Goal: Transaction & Acquisition: Subscribe to service/newsletter

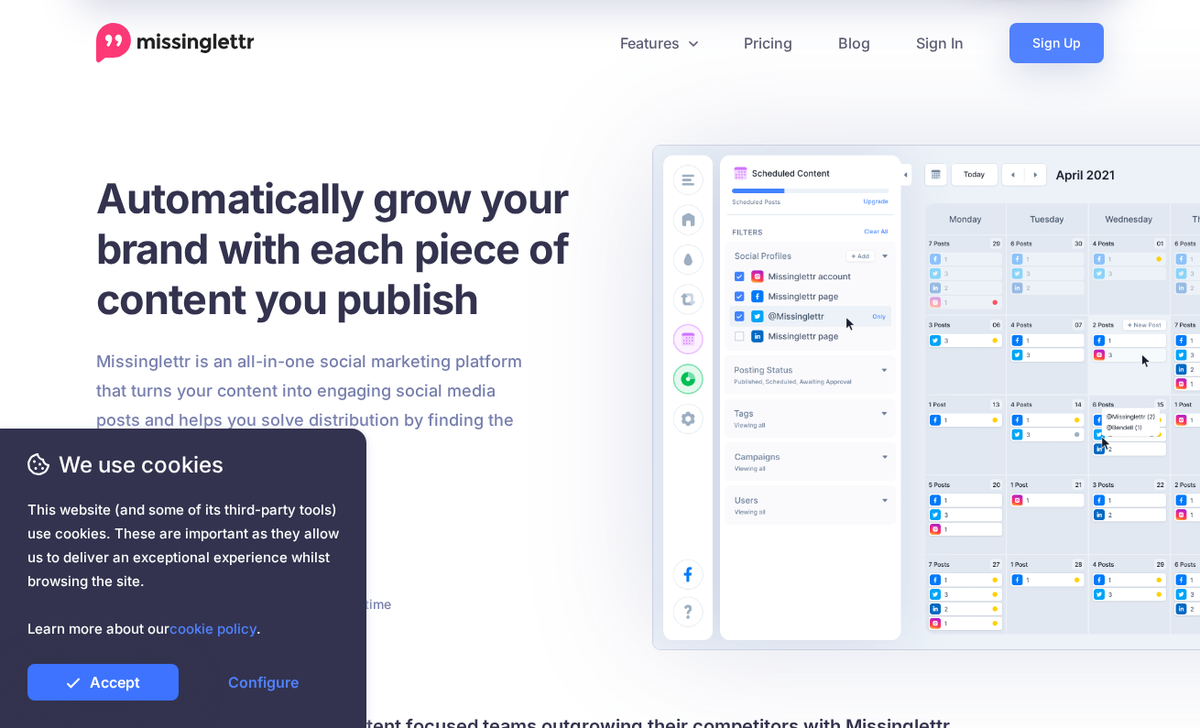
click at [125, 685] on link "Accept" at bounding box center [102, 682] width 151 height 37
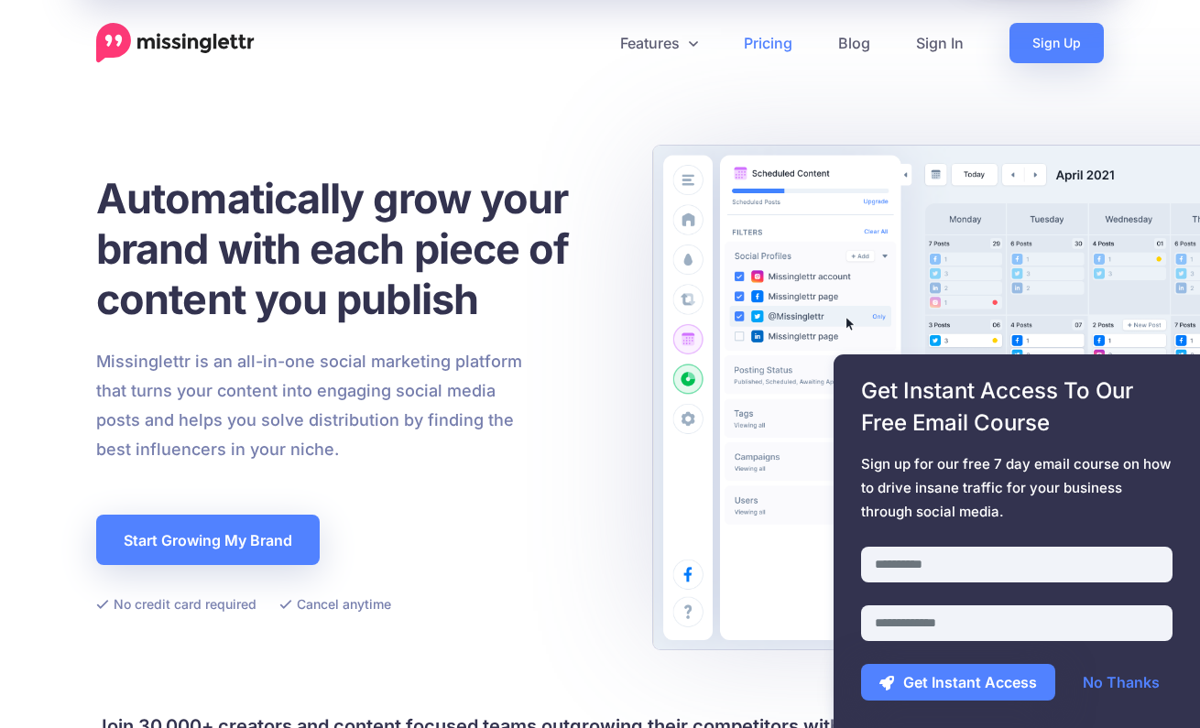
click at [777, 46] on link "Pricing" at bounding box center [768, 43] width 94 height 40
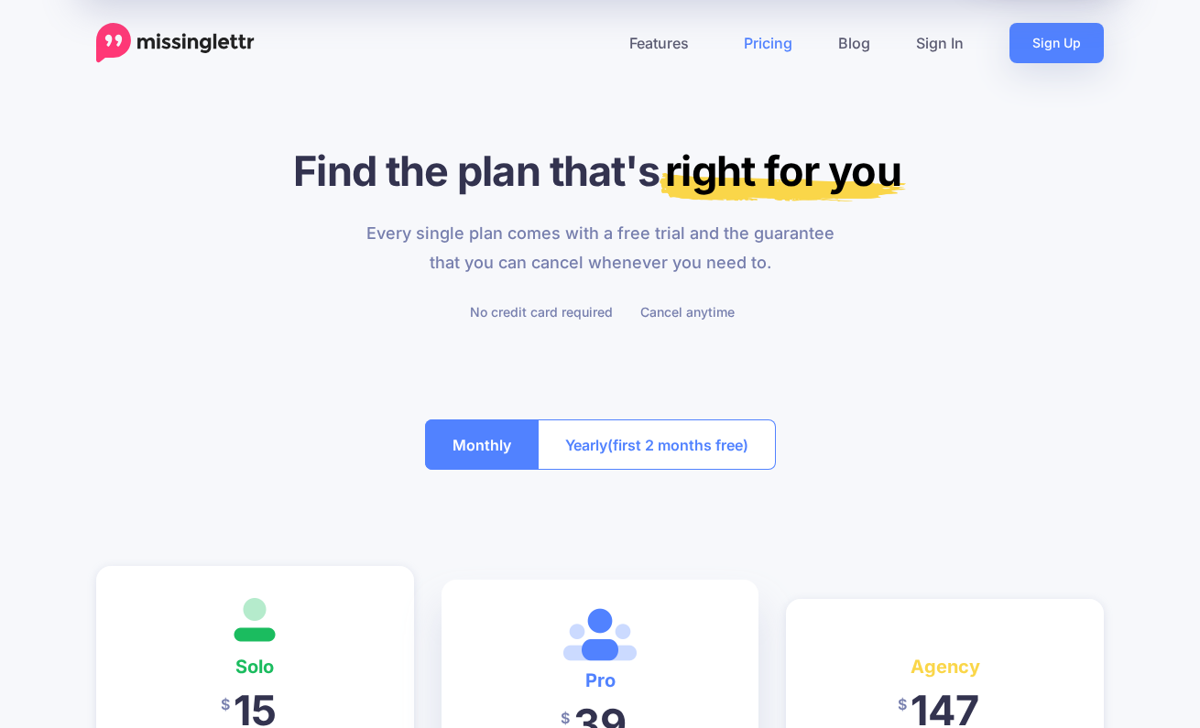
scroll to position [458, 0]
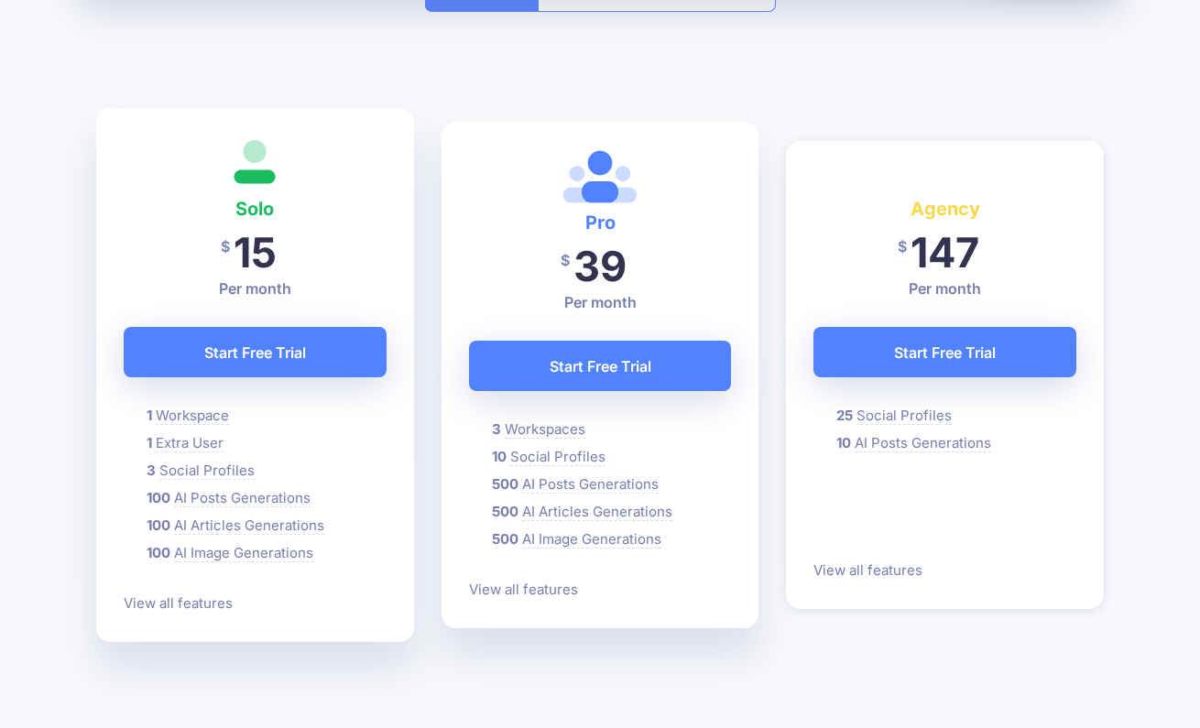
click at [205, 613] on p "View all features" at bounding box center [255, 604] width 263 height 22
click at [205, 608] on link "View all features" at bounding box center [183, 603] width 118 height 17
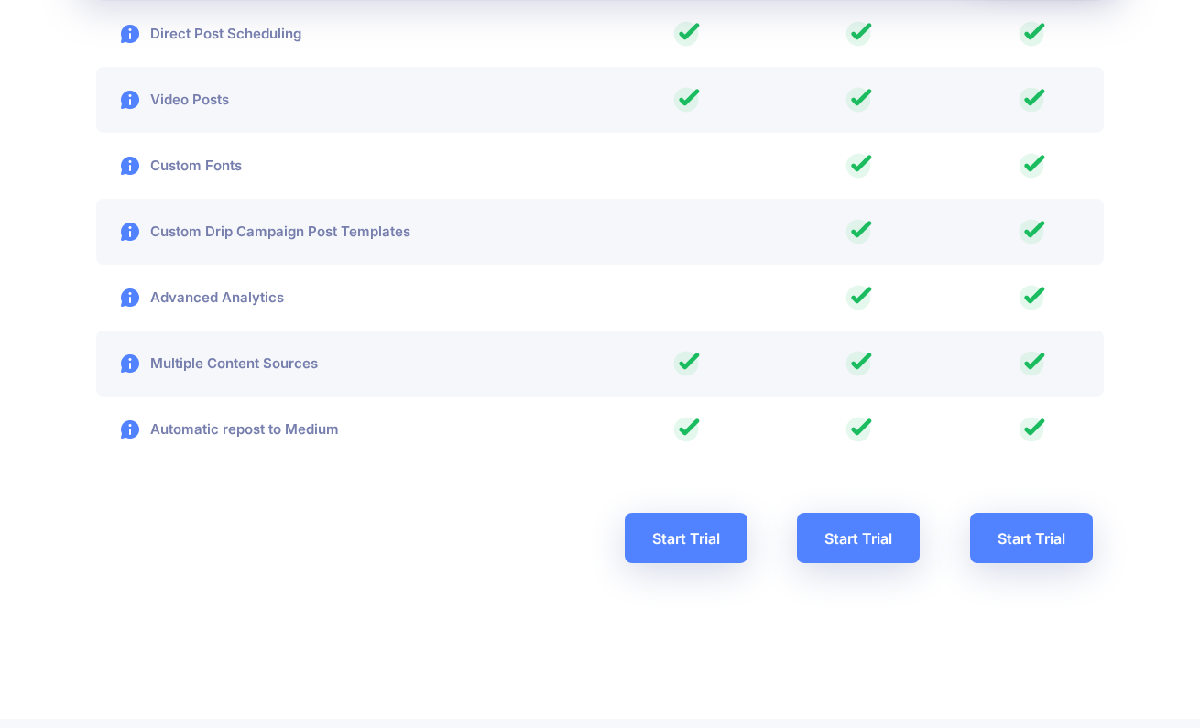
scroll to position [3535, 0]
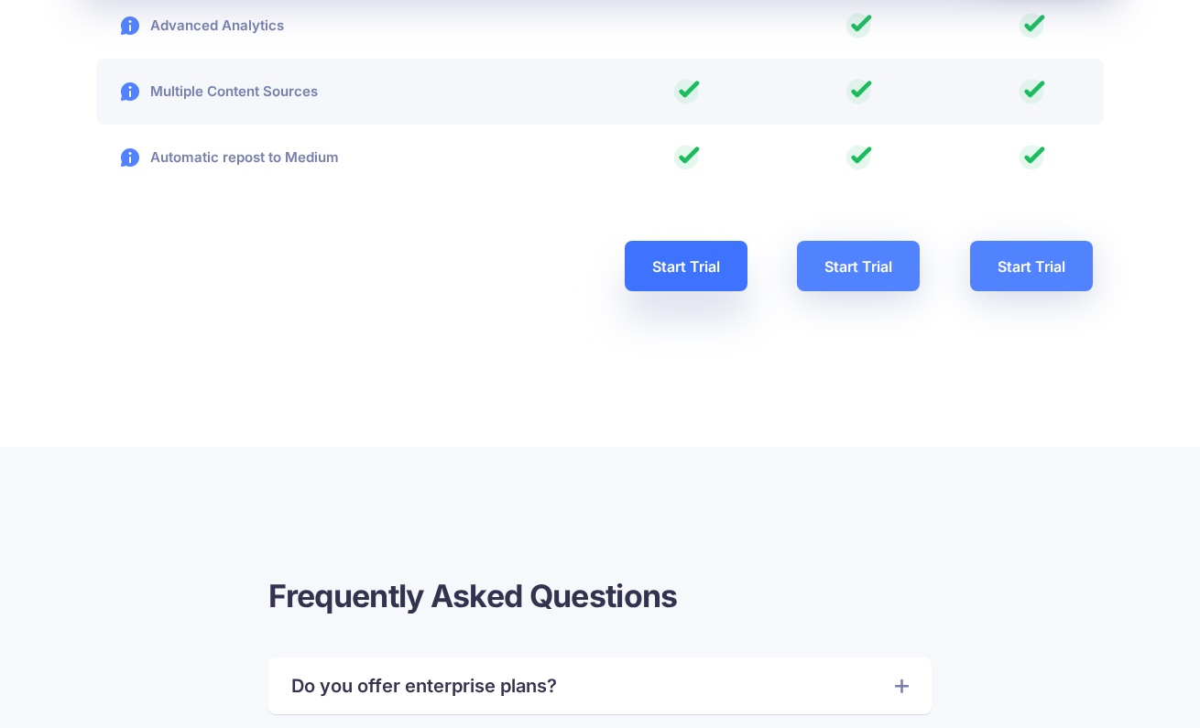
click at [711, 265] on link "Start Trial" at bounding box center [686, 266] width 123 height 50
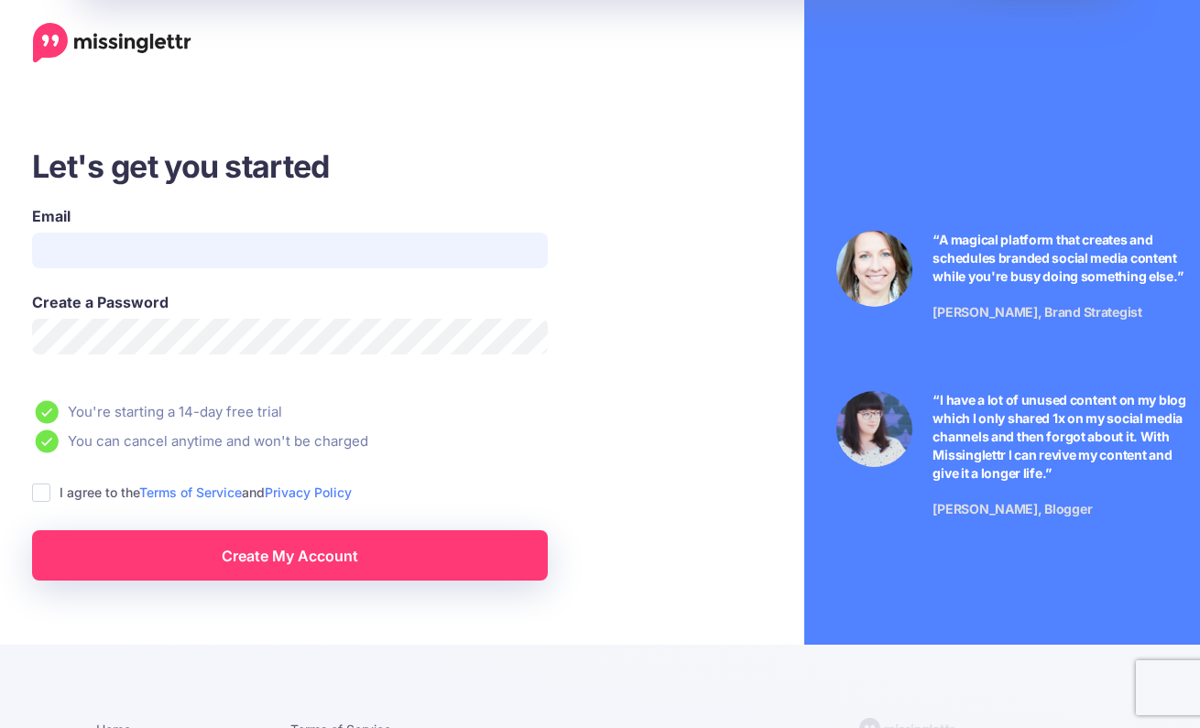
click at [199, 252] on input "Email" at bounding box center [290, 251] width 516 height 36
type input "**********"
